Goal: Transaction & Acquisition: Purchase product/service

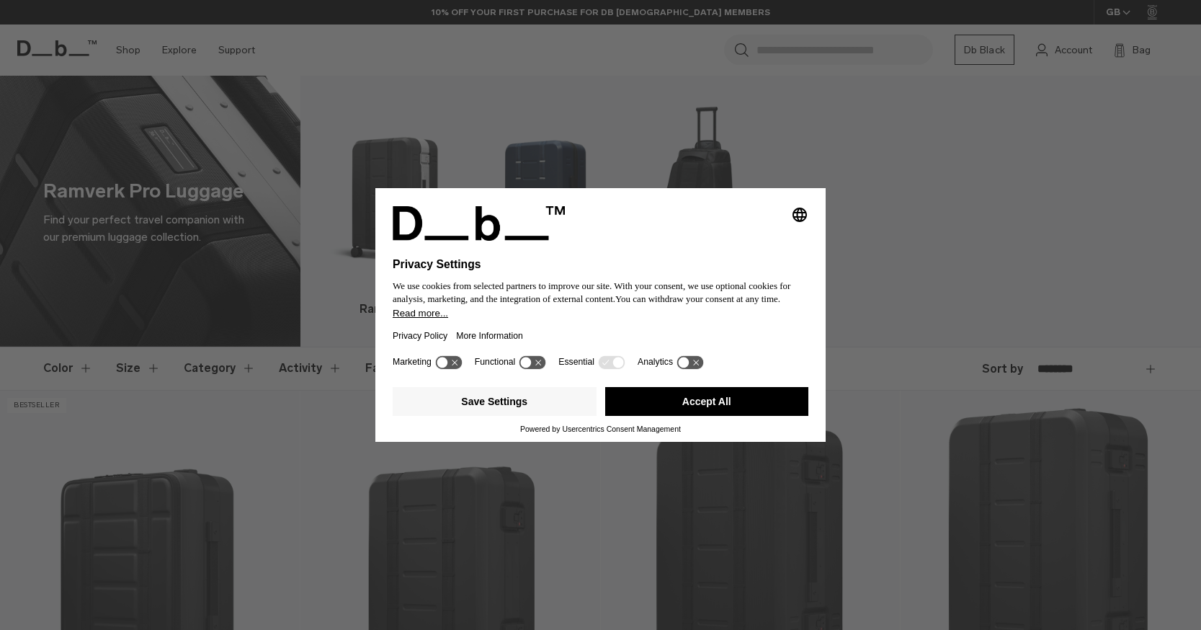
click at [708, 406] on button "Accept All" at bounding box center [707, 401] width 204 height 29
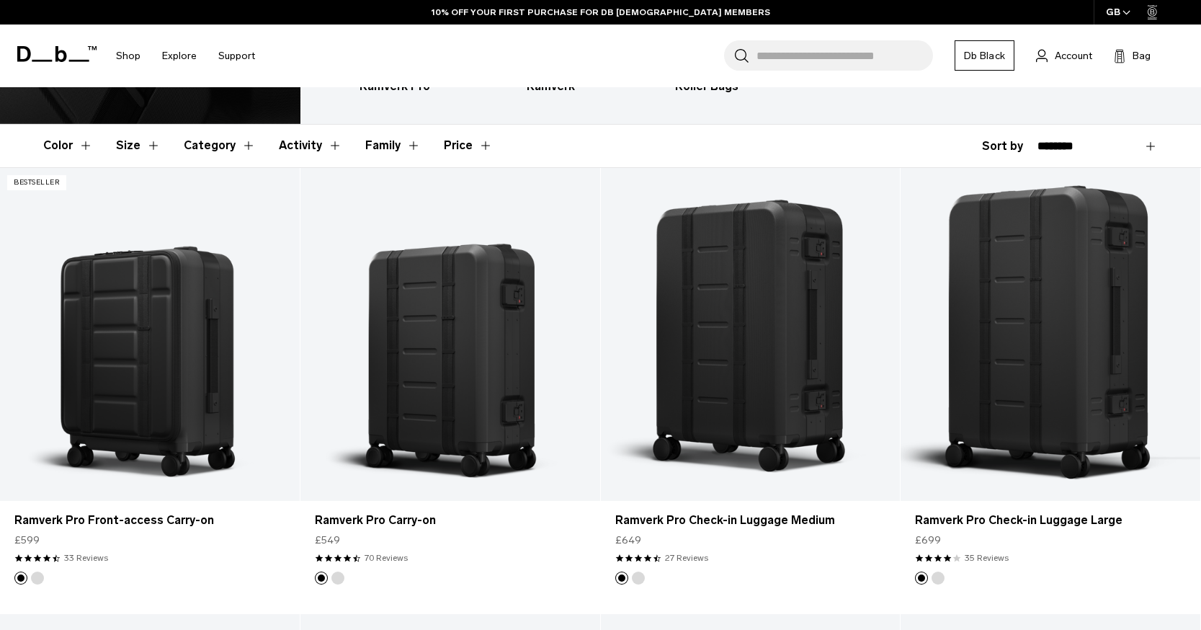
scroll to position [244, 0]
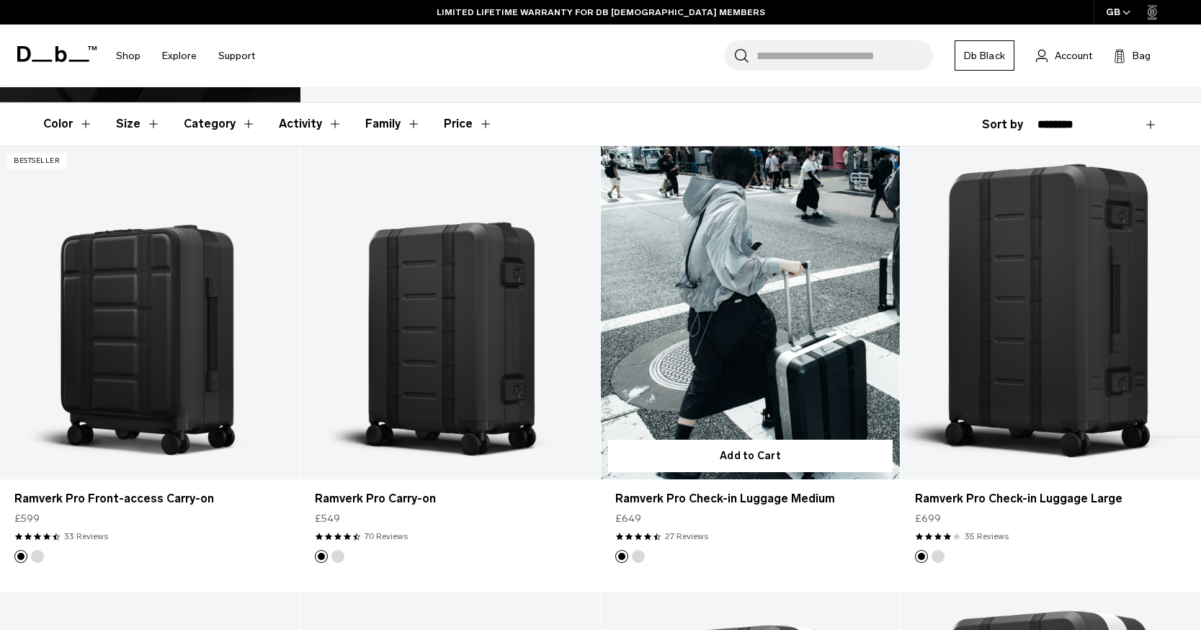
click at [745, 260] on link "Ramverk Pro Check-in Luggage Medium" at bounding box center [751, 312] width 300 height 333
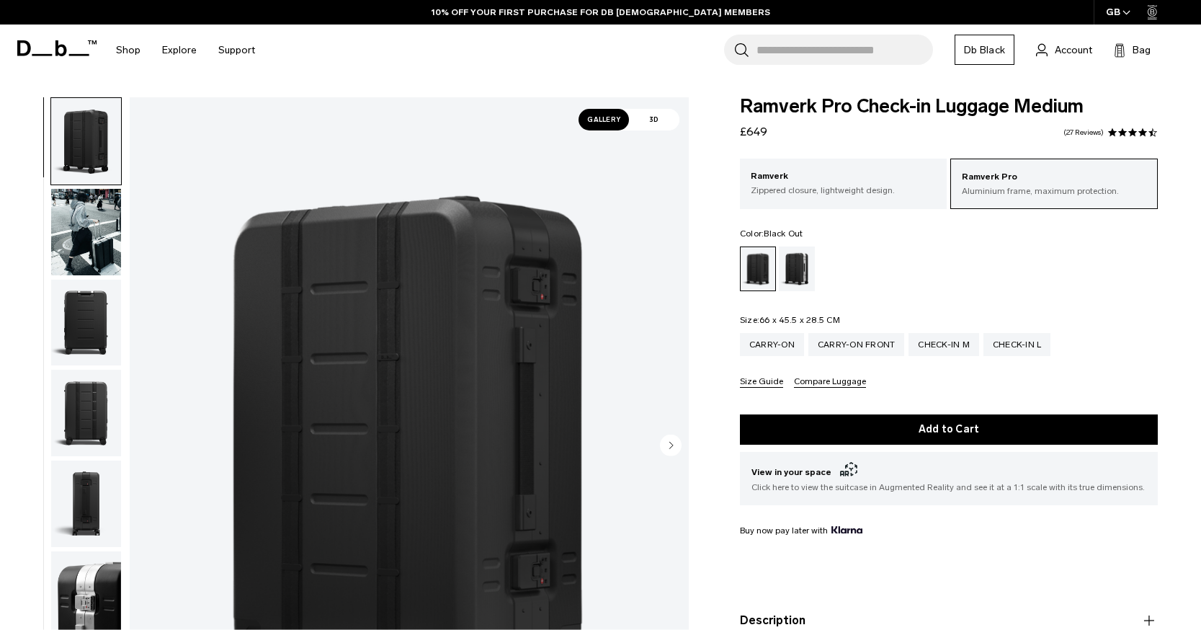
click at [1137, 252] on ul at bounding box center [949, 268] width 418 height 45
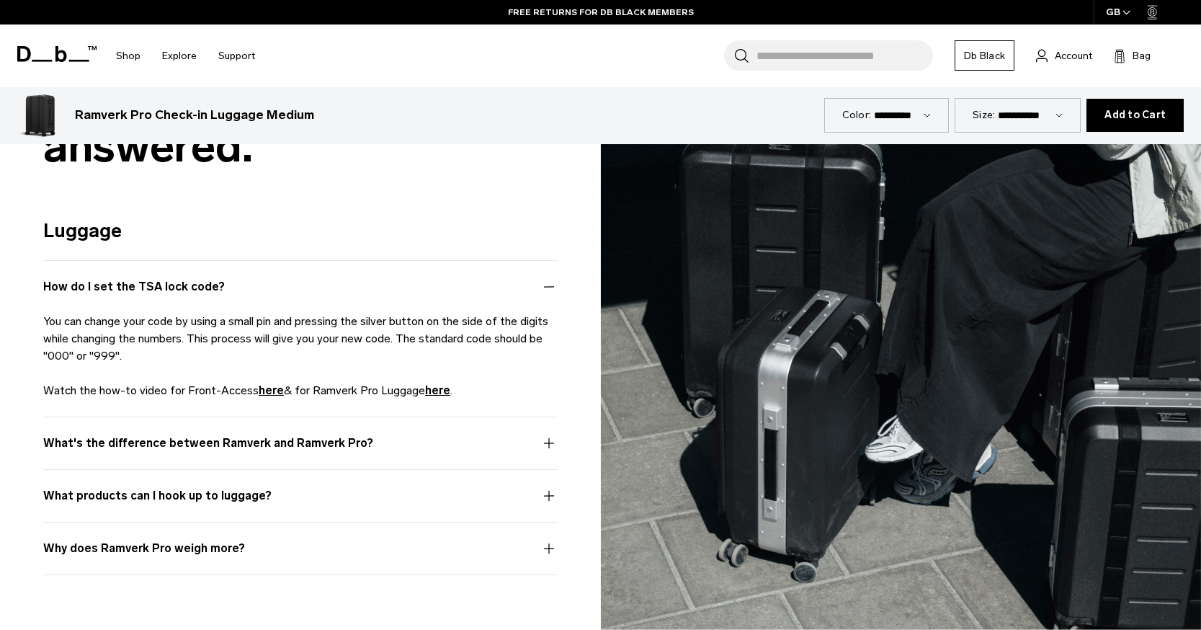
scroll to position [4153, 0]
